Goal: Information Seeking & Learning: Learn about a topic

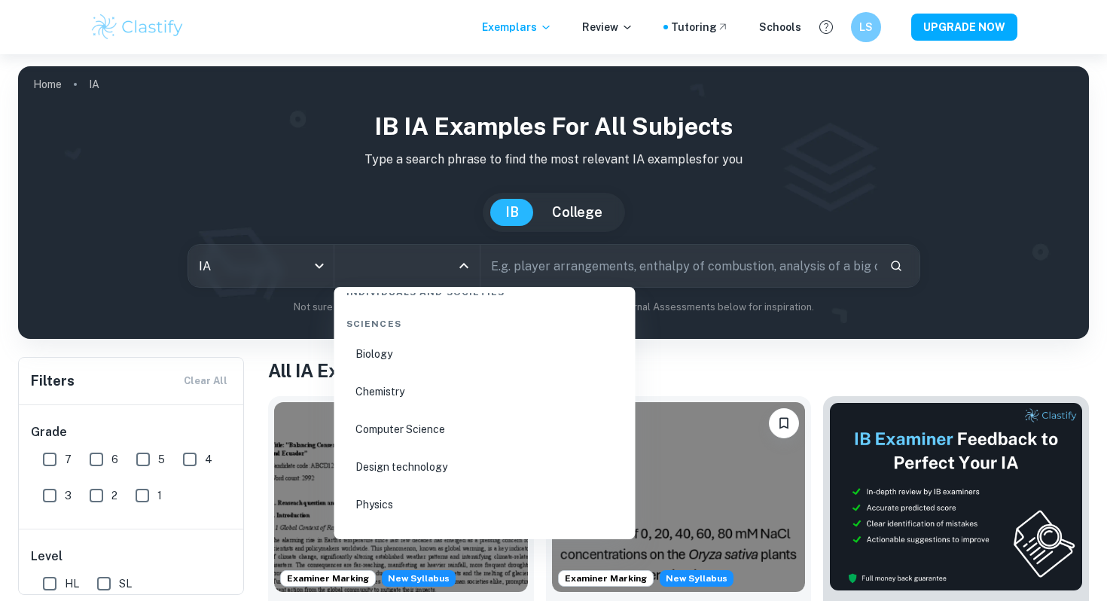
scroll to position [2325, 0]
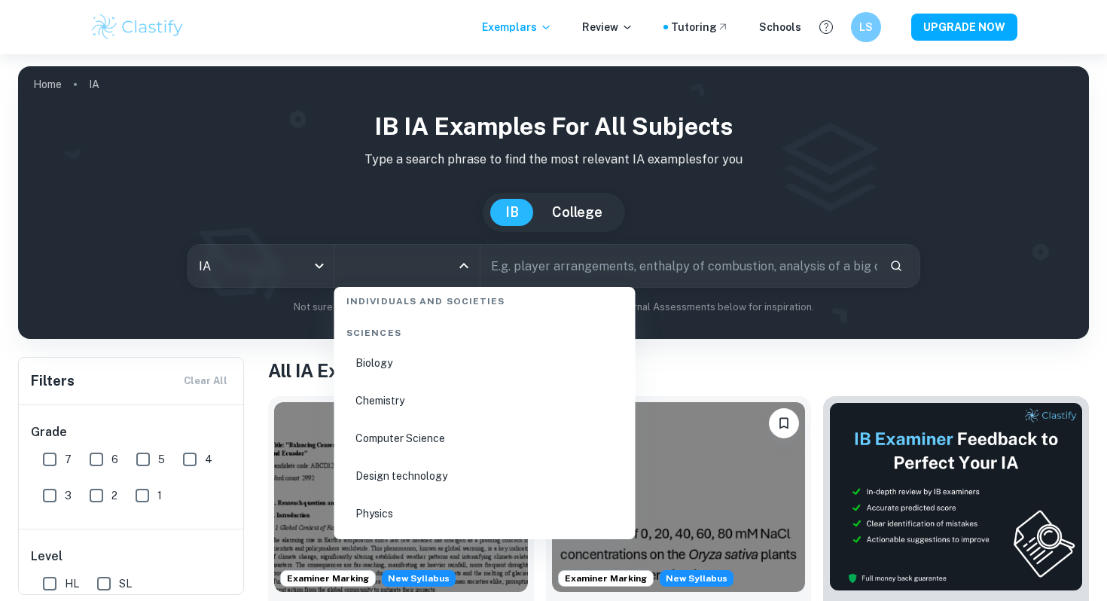
click at [424, 466] on li "Design technology" at bounding box center [485, 476] width 289 height 35
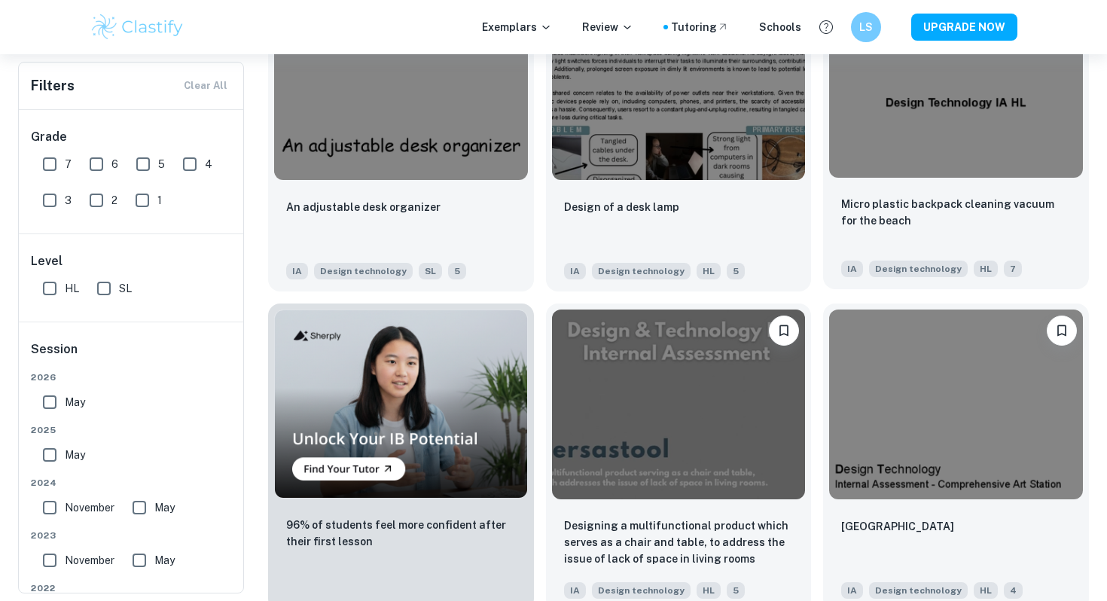
scroll to position [744, 0]
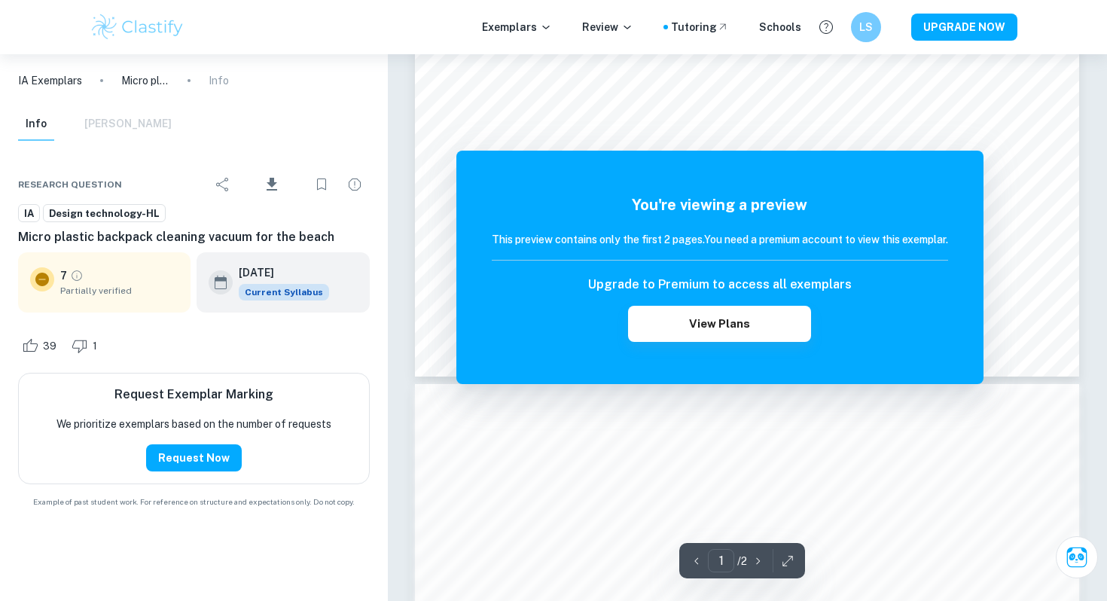
scroll to position [602, 0]
